Goal: Task Accomplishment & Management: Manage account settings

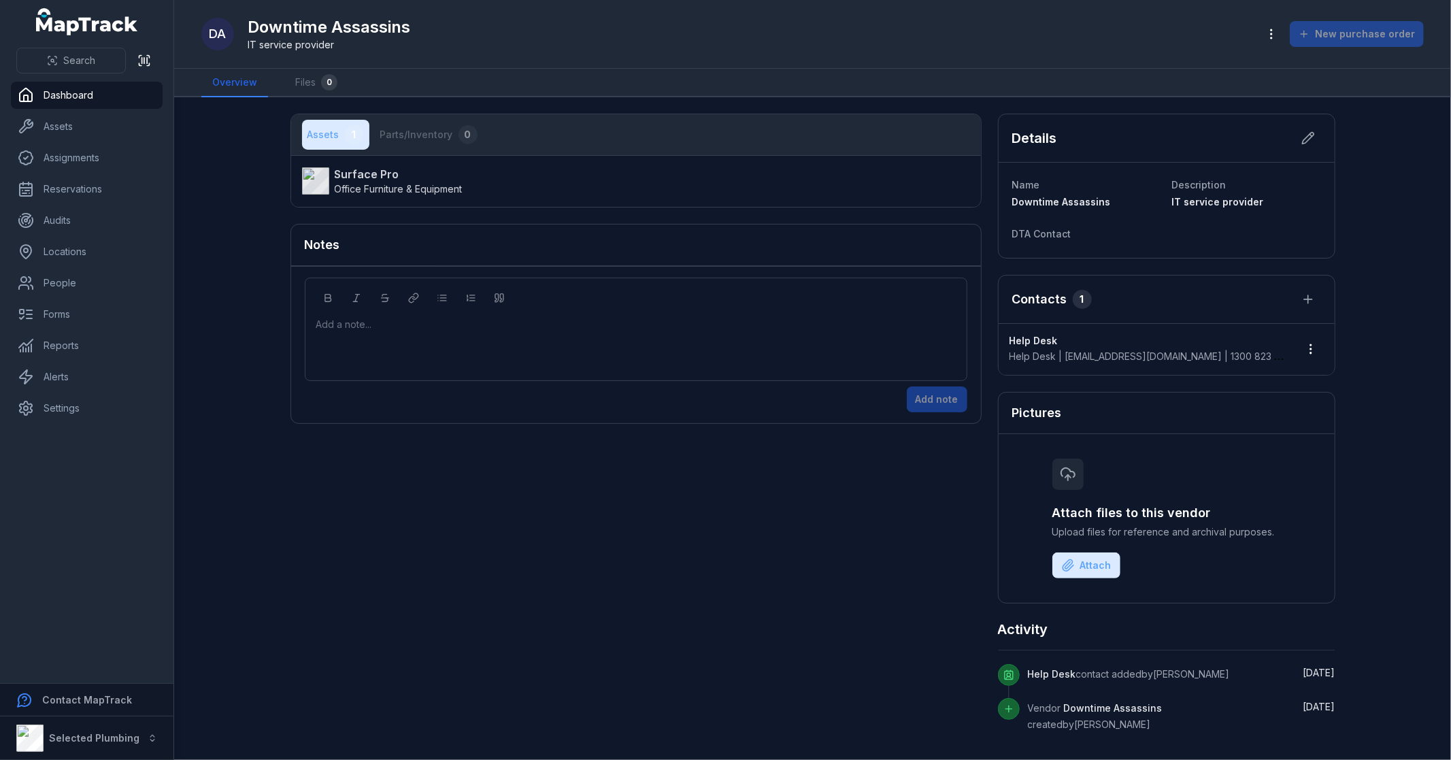
click at [1419, 301] on main "Assets 1 Parts/Inventory 0 Surface Pro Office Furniture & Equipment Notes Add a…" at bounding box center [812, 428] width 1277 height 663
click at [657, 558] on div "Assets 1 Parts/Inventory 0 Surface Pro Office Furniture & Equipment Notes Add a…" at bounding box center [813, 423] width 1045 height 618
click at [736, 522] on div "Assets 1 Parts/Inventory 0 Surface Pro Office Furniture & Equipment Notes Add a…" at bounding box center [813, 423] width 1045 height 618
click at [67, 89] on link "Dashboard" at bounding box center [87, 95] width 152 height 27
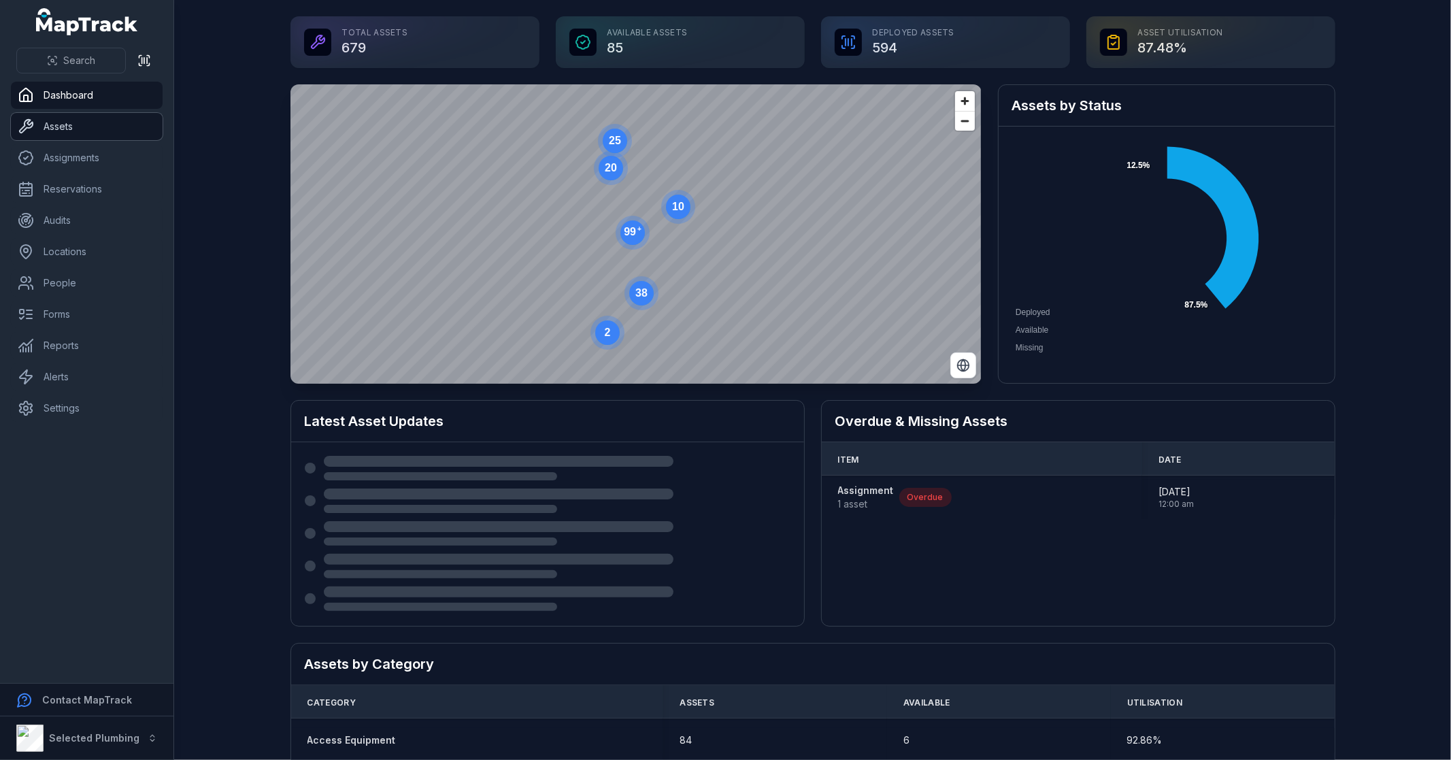
click at [69, 128] on link "Assets" at bounding box center [87, 126] width 152 height 27
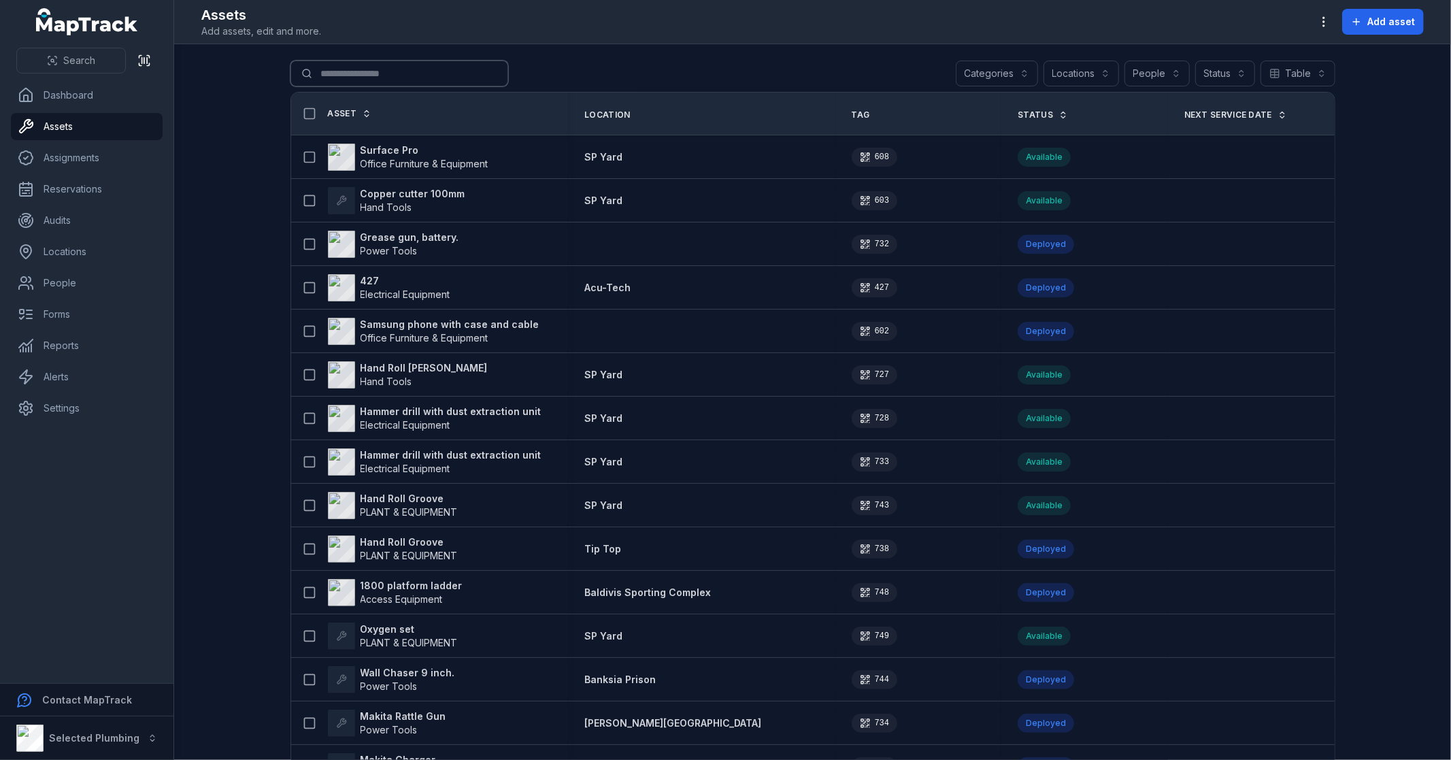
click at [337, 73] on input "Search for assets" at bounding box center [400, 74] width 218 height 26
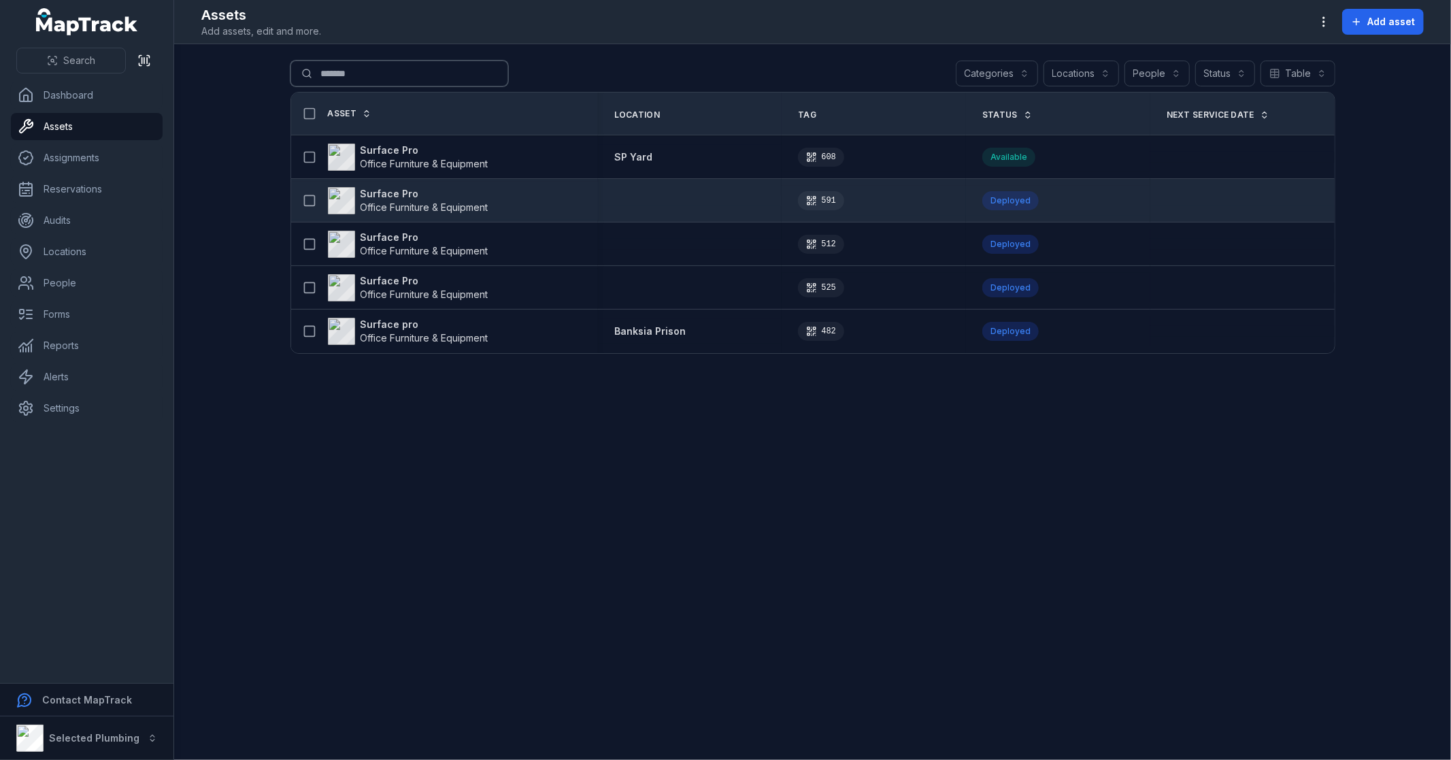
type input "*******"
click at [391, 193] on strong "Surface Pro" at bounding box center [425, 194] width 128 height 14
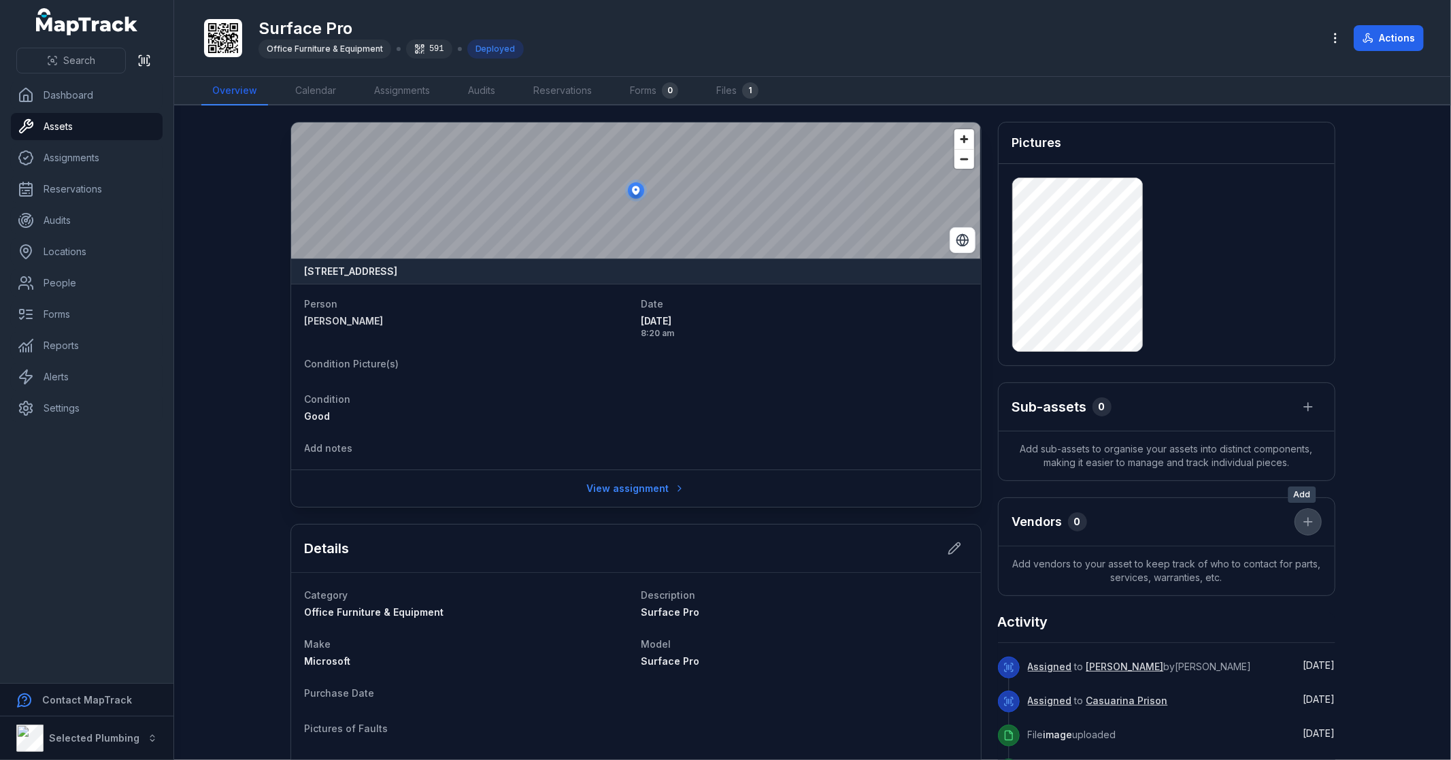
click at [1306, 524] on icon at bounding box center [1308, 522] width 14 height 14
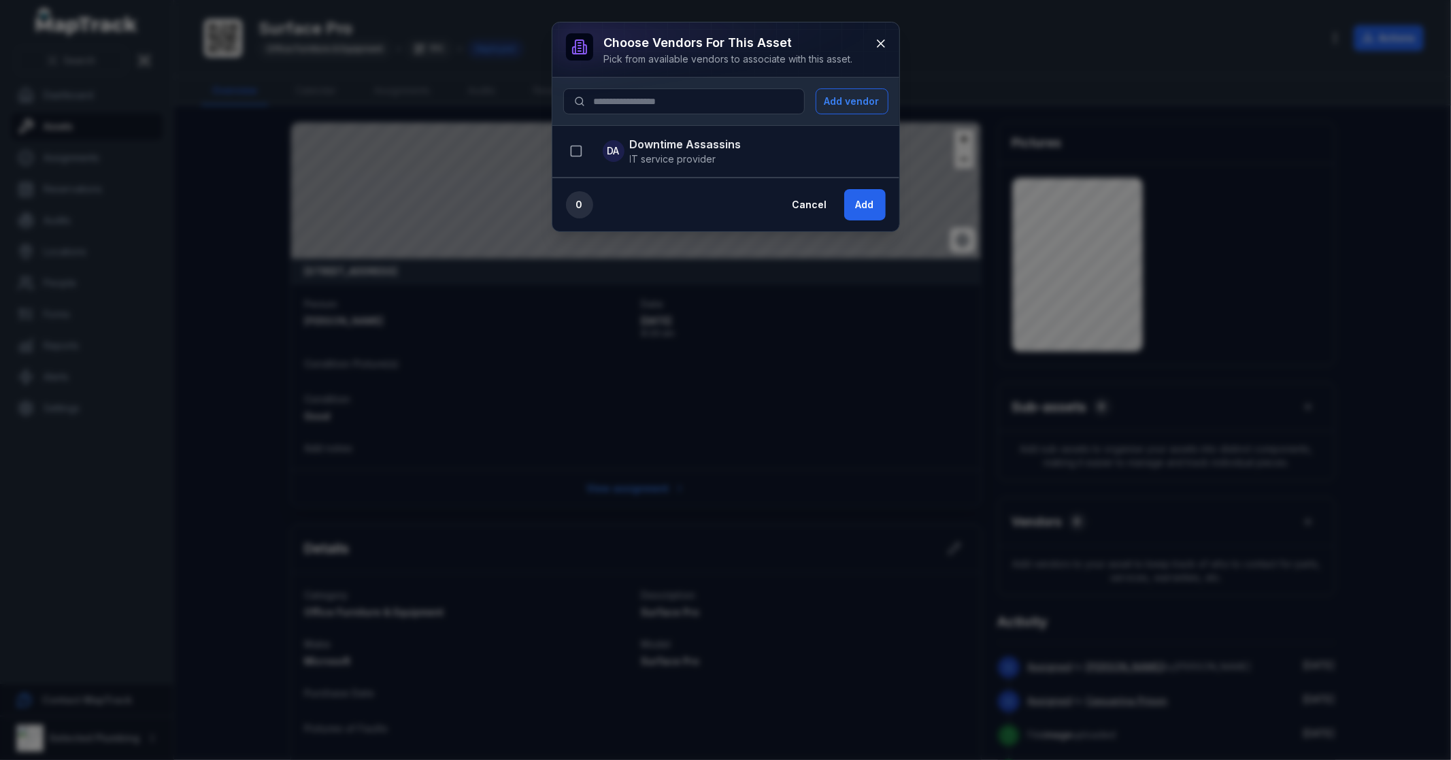
click at [651, 150] on strong "Downtime Assassins" at bounding box center [686, 144] width 112 height 16
click at [580, 147] on icon "button" at bounding box center [576, 151] width 14 height 14
click at [855, 205] on button "Add" at bounding box center [865, 204] width 42 height 31
